Goal: Information Seeking & Learning: Learn about a topic

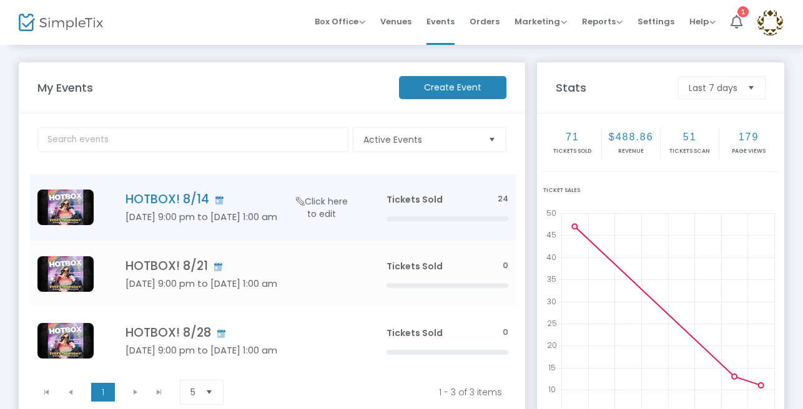
click at [153, 223] on h5 "Aug 14 9:00 pm to Aug 15 1:00 am" at bounding box center [236, 217] width 223 height 11
click at [286, 193] on h4 "HOTBOX! 8/14" at bounding box center [236, 199] width 223 height 14
click at [284, 223] on td "HOTBOX! 8/14 [DATE] 9:00 pm to [DATE] 1:00 am Click here to edit" at bounding box center [236, 207] width 283 height 67
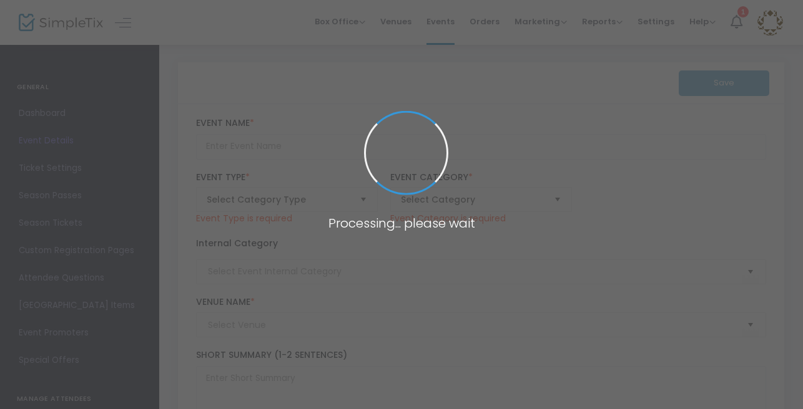
scroll to position [4, 0]
